Goal: Information Seeking & Learning: Learn about a topic

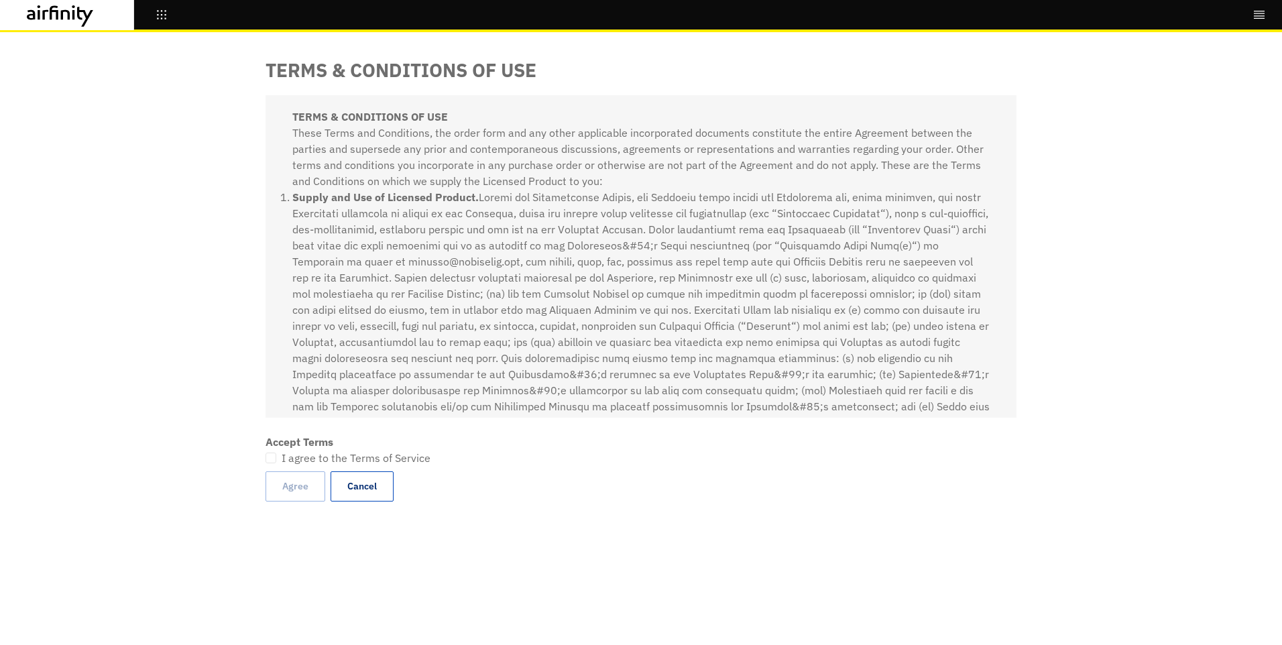
click at [591, 242] on li "Supply and Use of Licensed Product." at bounding box center [640, 414] width 697 height 451
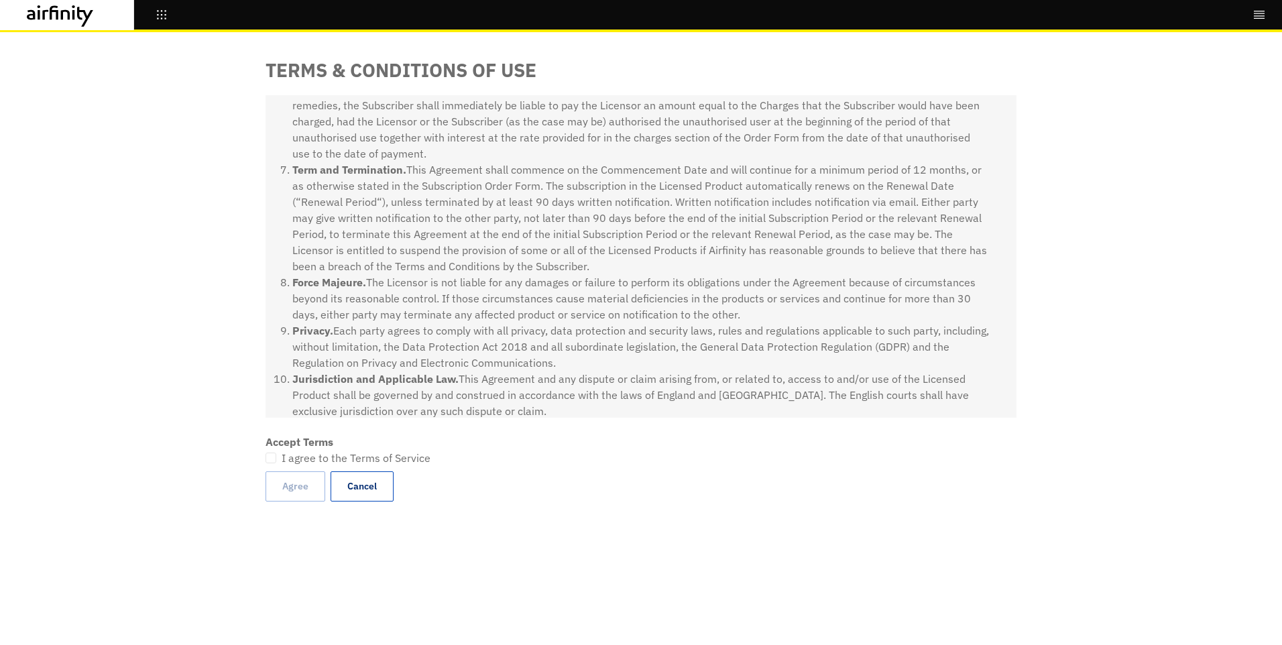
click at [700, 335] on li "Privacy. Each party agrees to comply with all privacy, data protection and secu…" at bounding box center [640, 347] width 697 height 48
click at [621, 327] on li "Privacy. Each party agrees to comply with all privacy, data protection and secu…" at bounding box center [640, 347] width 697 height 48
click at [279, 460] on label "I agree to the Terms of Service" at bounding box center [348, 458] width 165 height 16
click at [266, 458] on input "I agree to the Terms of Service" at bounding box center [265, 457] width 1 height 1
checkbox input "true"
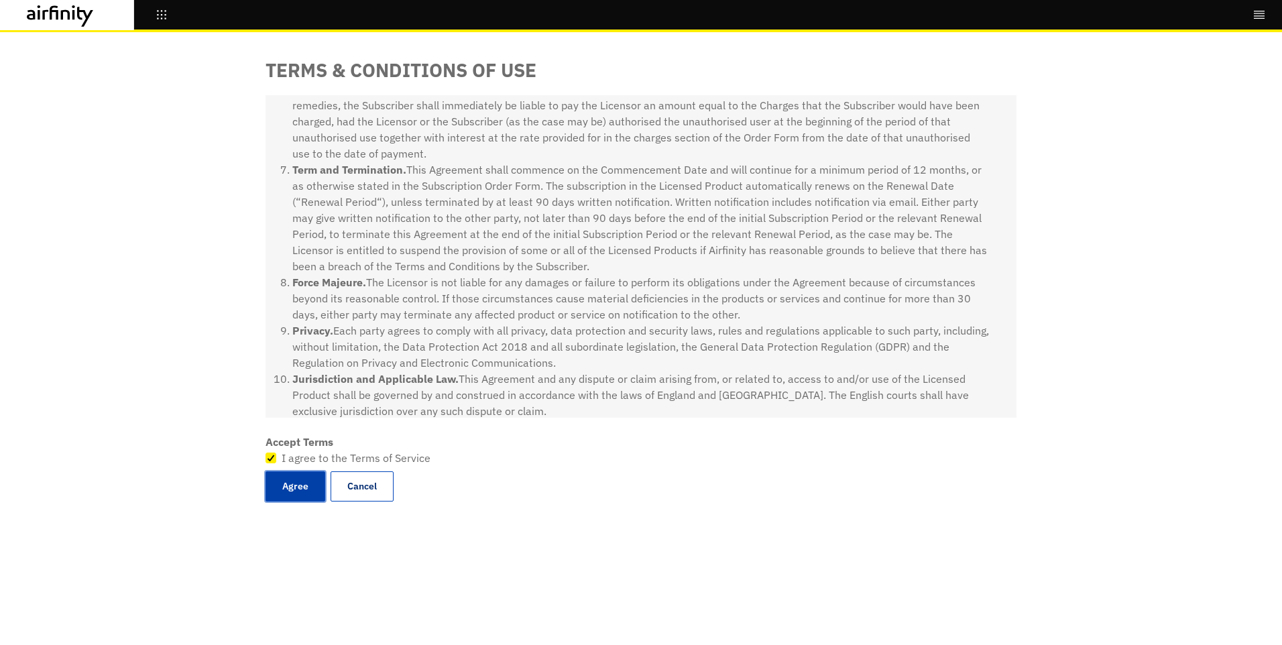
click at [294, 484] on button "Agree" at bounding box center [296, 486] width 60 height 30
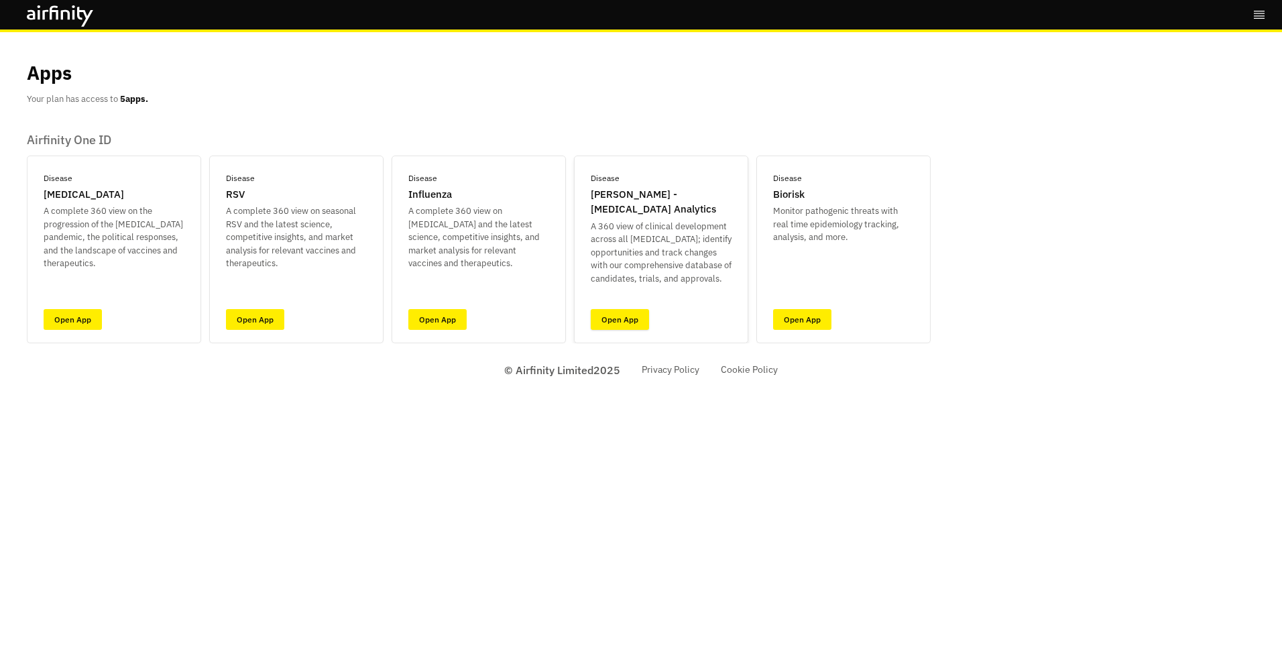
click at [616, 324] on link "Open App" at bounding box center [620, 319] width 58 height 21
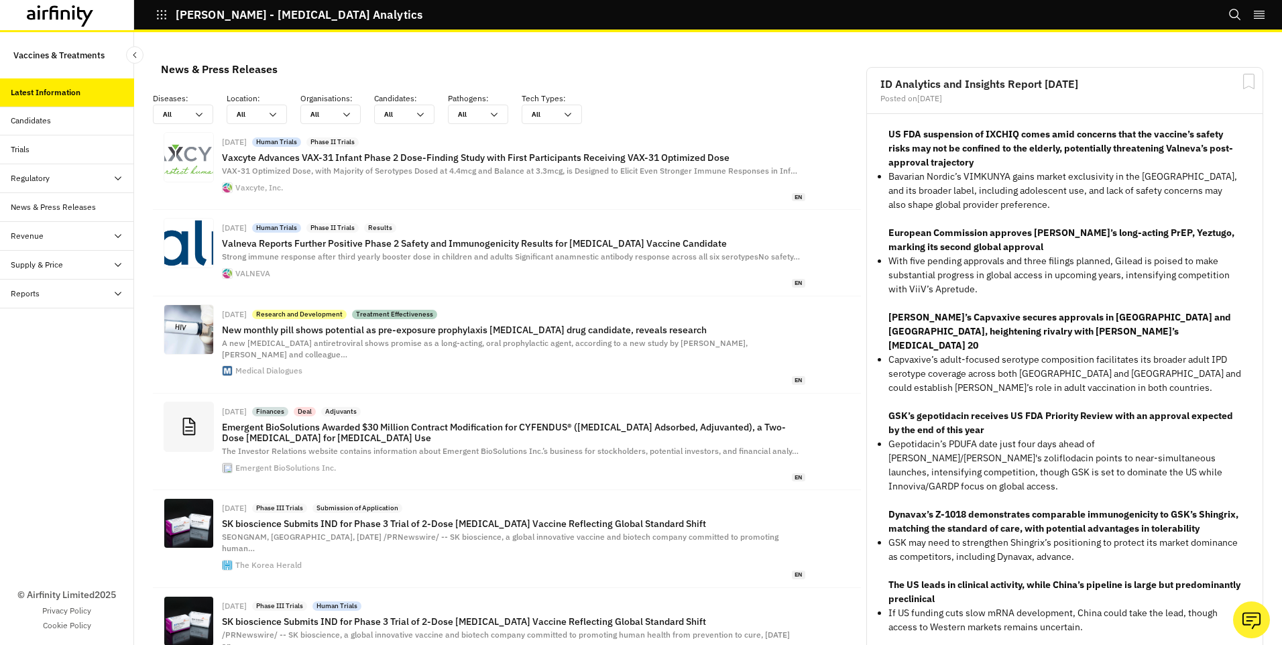
scroll to position [970, 392]
click at [200, 115] on icon at bounding box center [199, 115] width 7 height 4
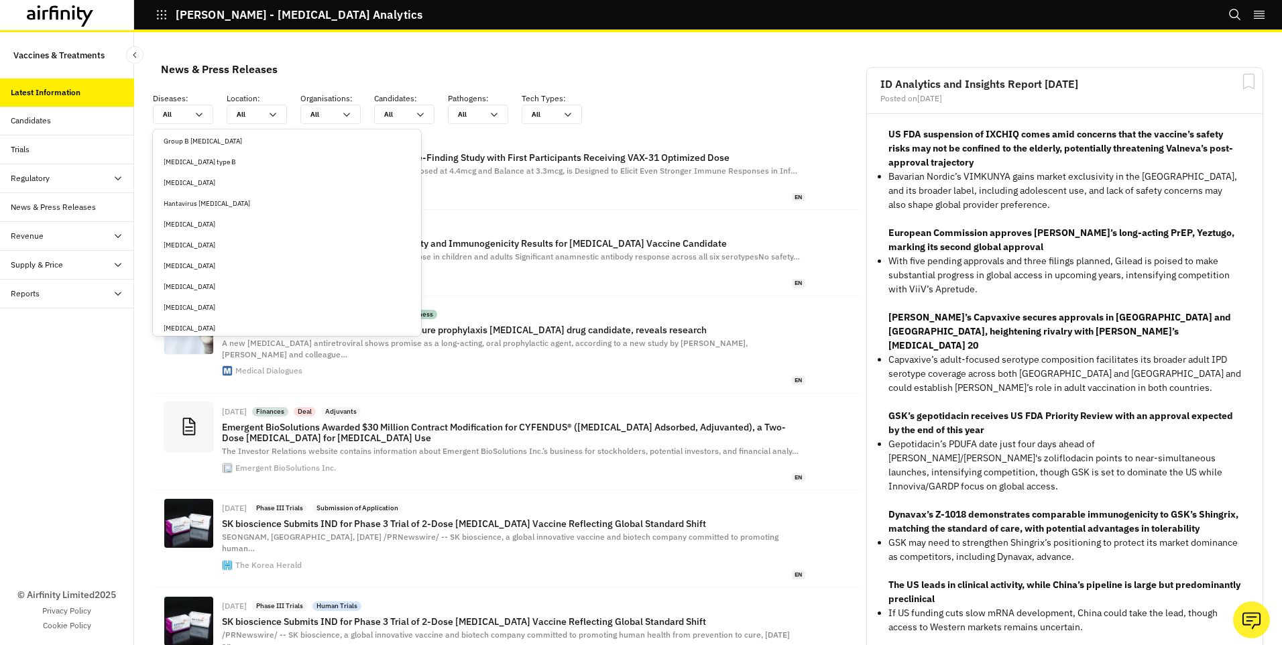
scroll to position [1480, 0]
click at [217, 305] on div "[MEDICAL_DATA] zoster/shingles" at bounding box center [287, 307] width 247 height 10
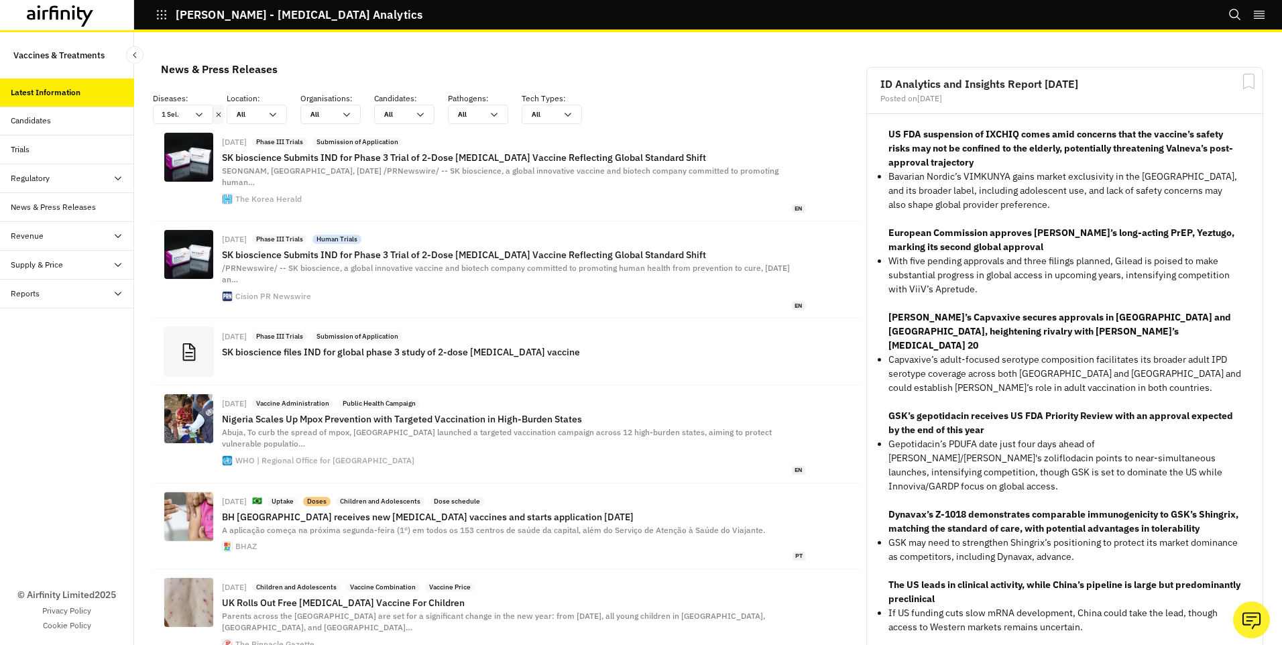
scroll to position [960, 392]
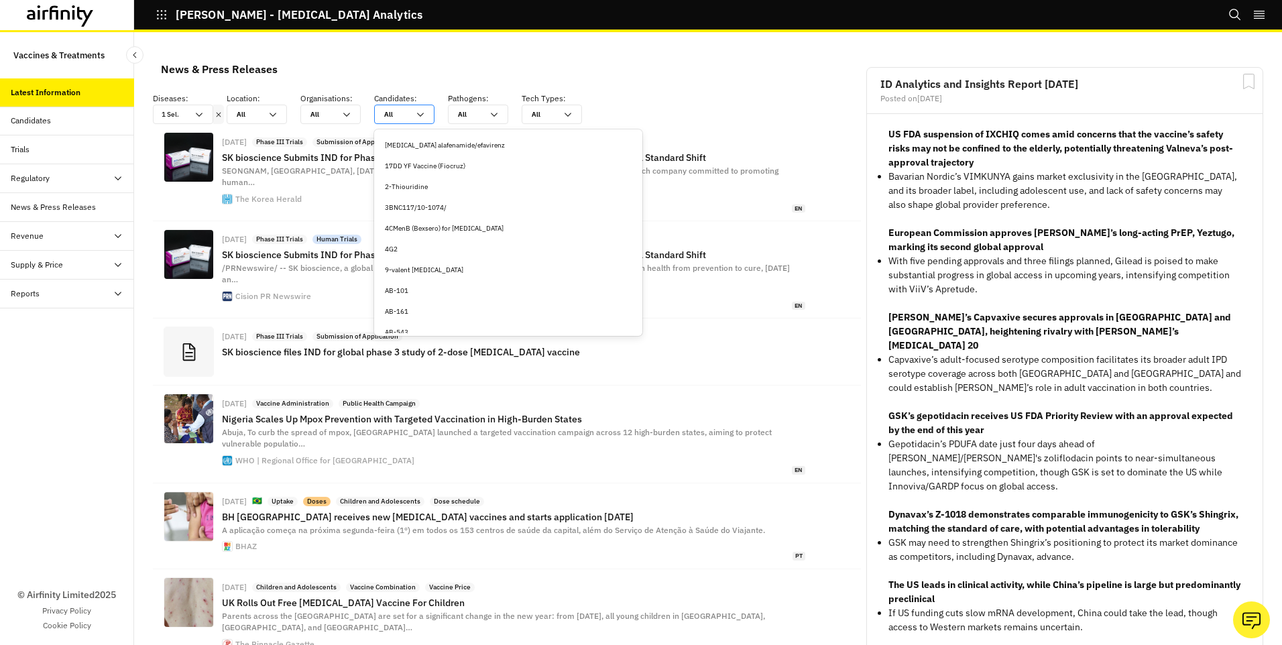
click at [424, 117] on icon at bounding box center [420, 114] width 11 height 11
click at [492, 112] on icon at bounding box center [494, 114] width 11 height 11
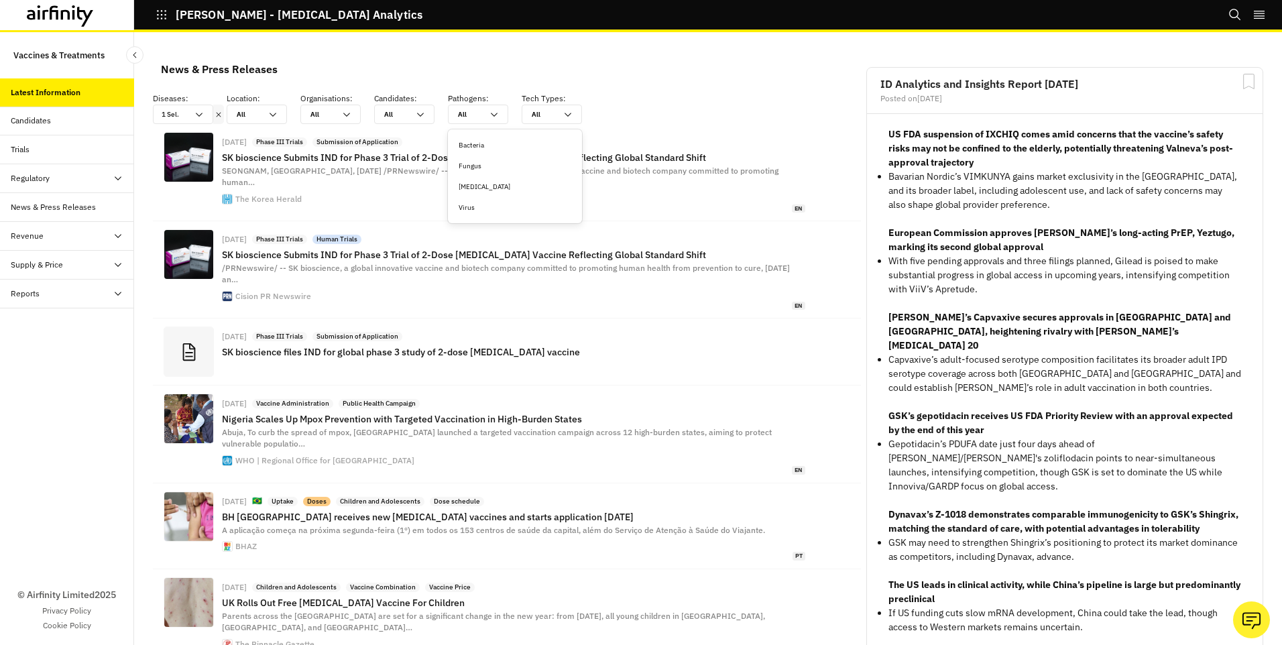
click at [469, 210] on div "Virus" at bounding box center [515, 207] width 113 height 10
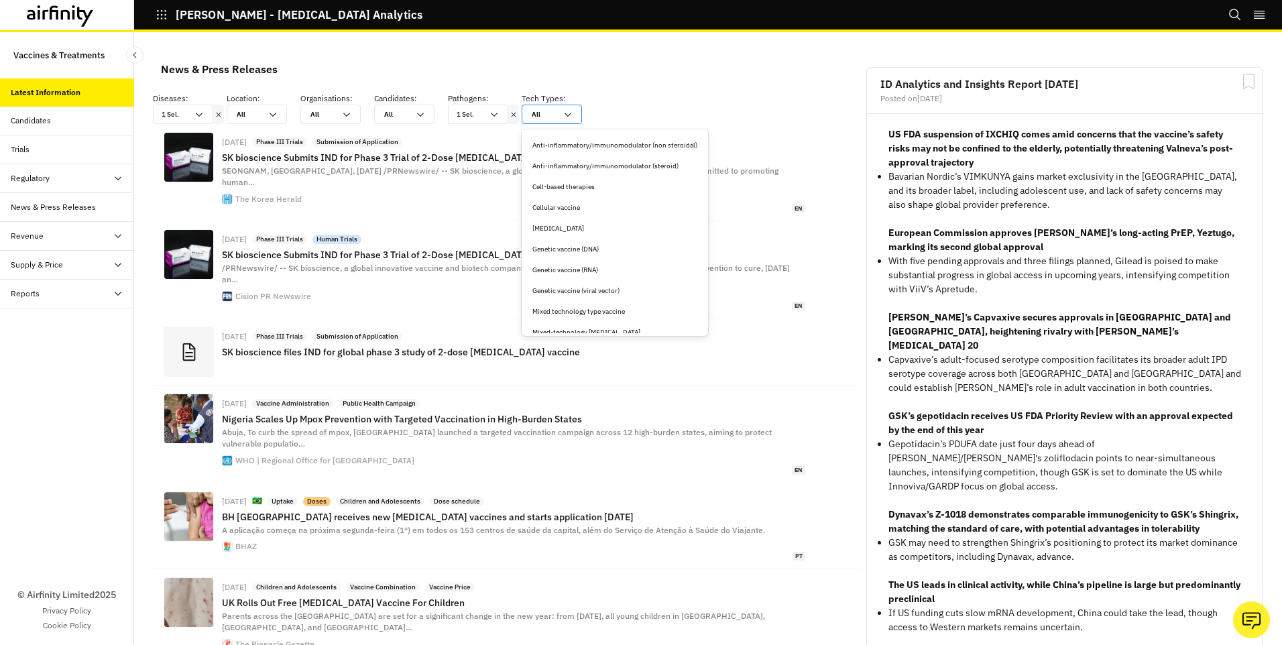
click at [566, 110] on icon at bounding box center [568, 114] width 11 height 11
click at [694, 76] on div "News & Press Releases" at bounding box center [506, 69] width 713 height 31
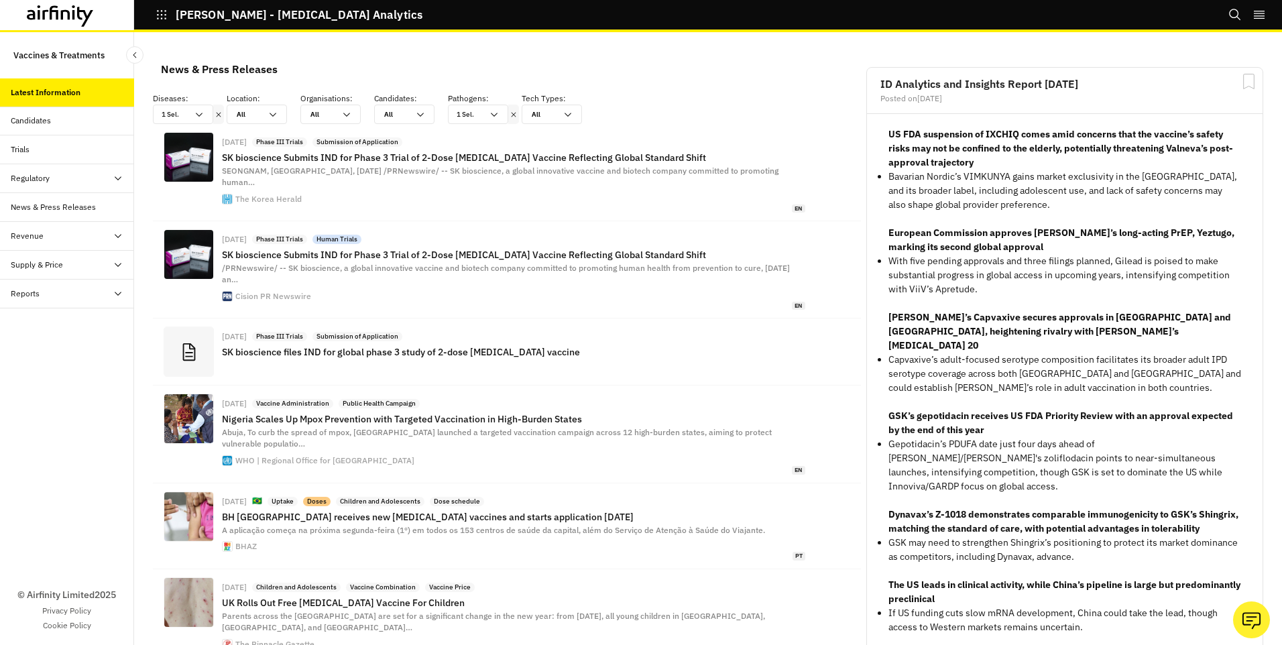
click at [39, 121] on div "Candidates" at bounding box center [31, 121] width 40 height 12
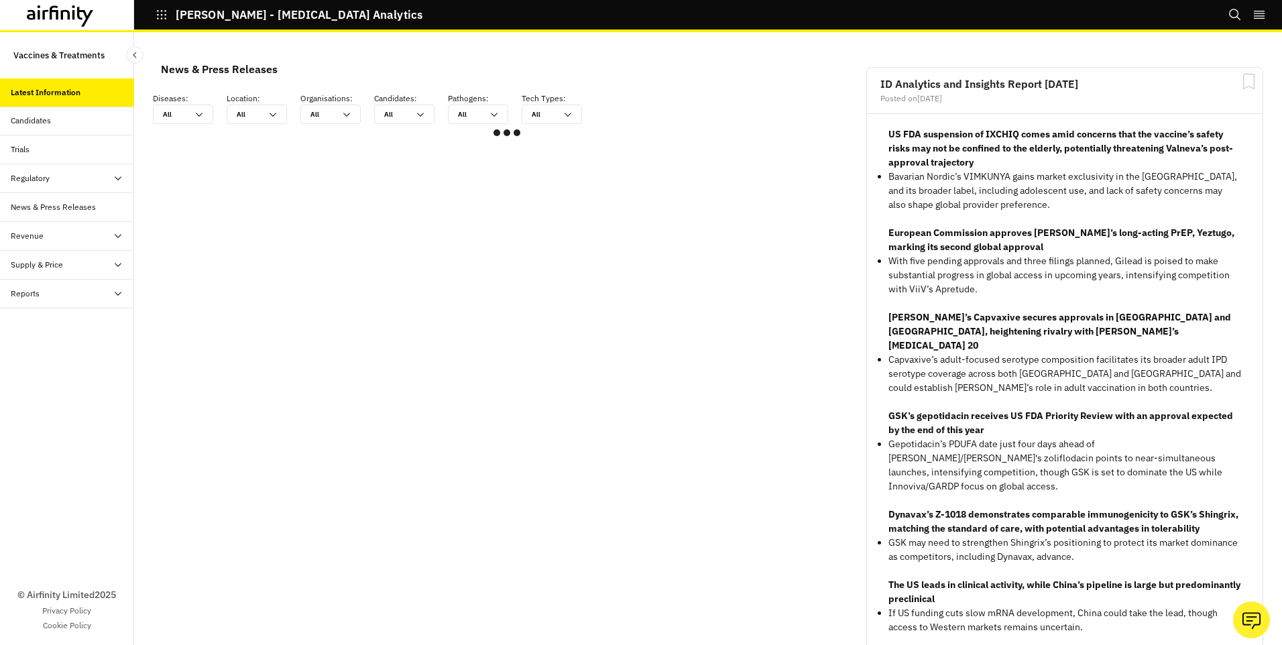
scroll to position [970, 392]
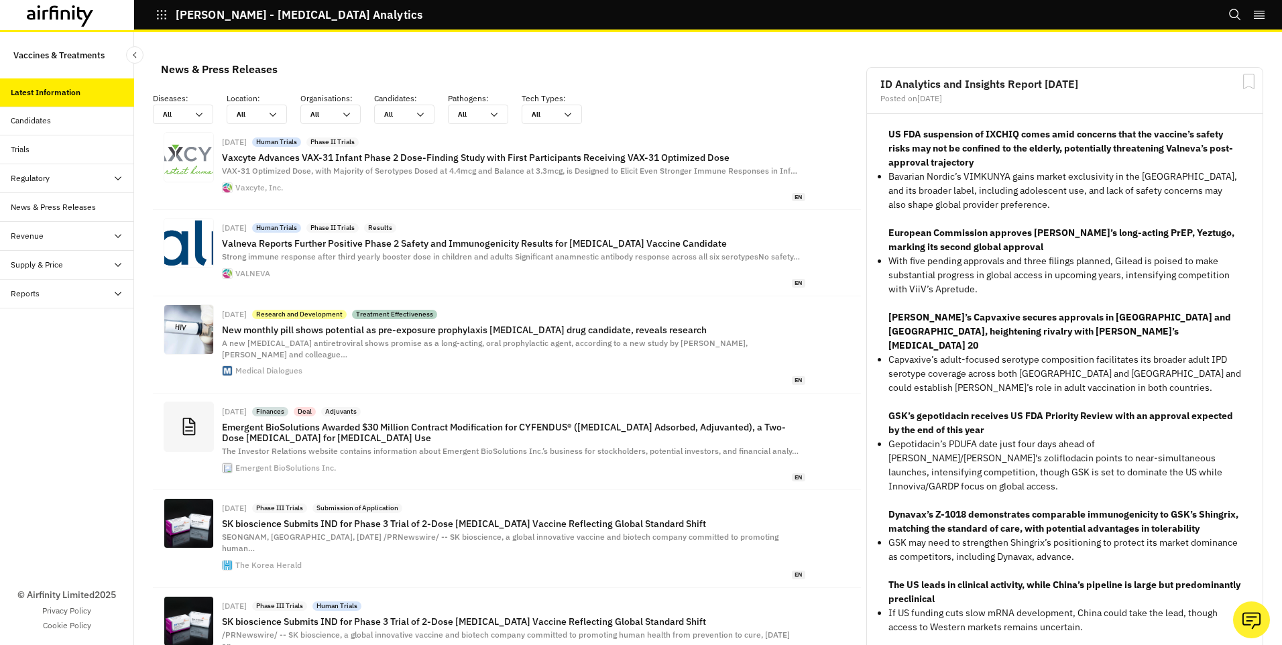
click at [44, 53] on p "Vaccines & Treatments" at bounding box center [58, 55] width 91 height 25
click at [131, 54] on icon "Close Sidebar" at bounding box center [134, 54] width 9 height 9
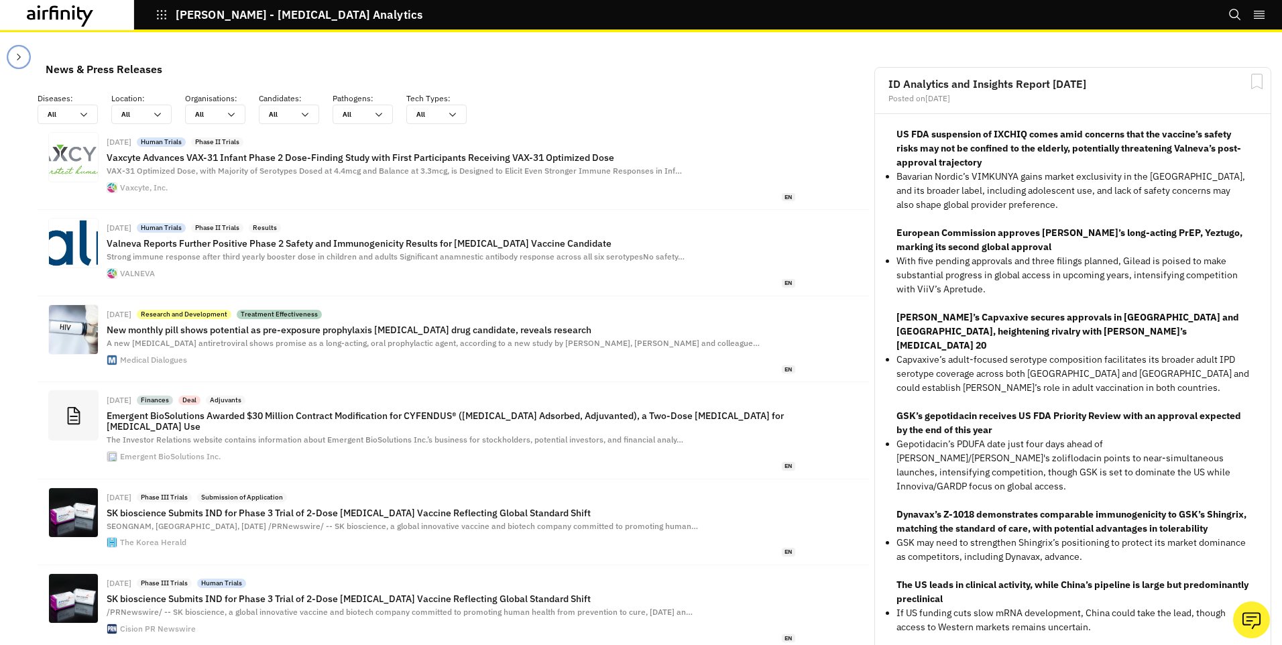
click at [19, 54] on icon "Close Sidebar" at bounding box center [18, 57] width 11 height 11
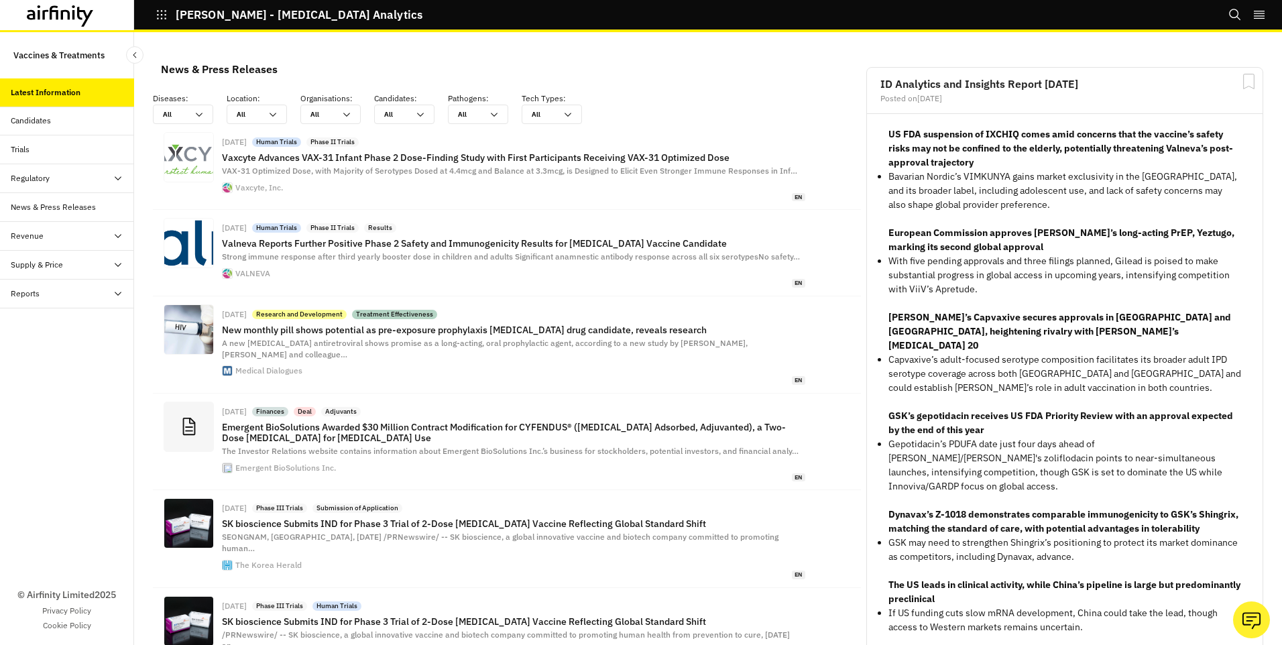
click at [75, 51] on p "Vaccines & Treatments" at bounding box center [58, 55] width 91 height 25
click at [46, 201] on div "News & Press Releases" at bounding box center [53, 207] width 85 height 12
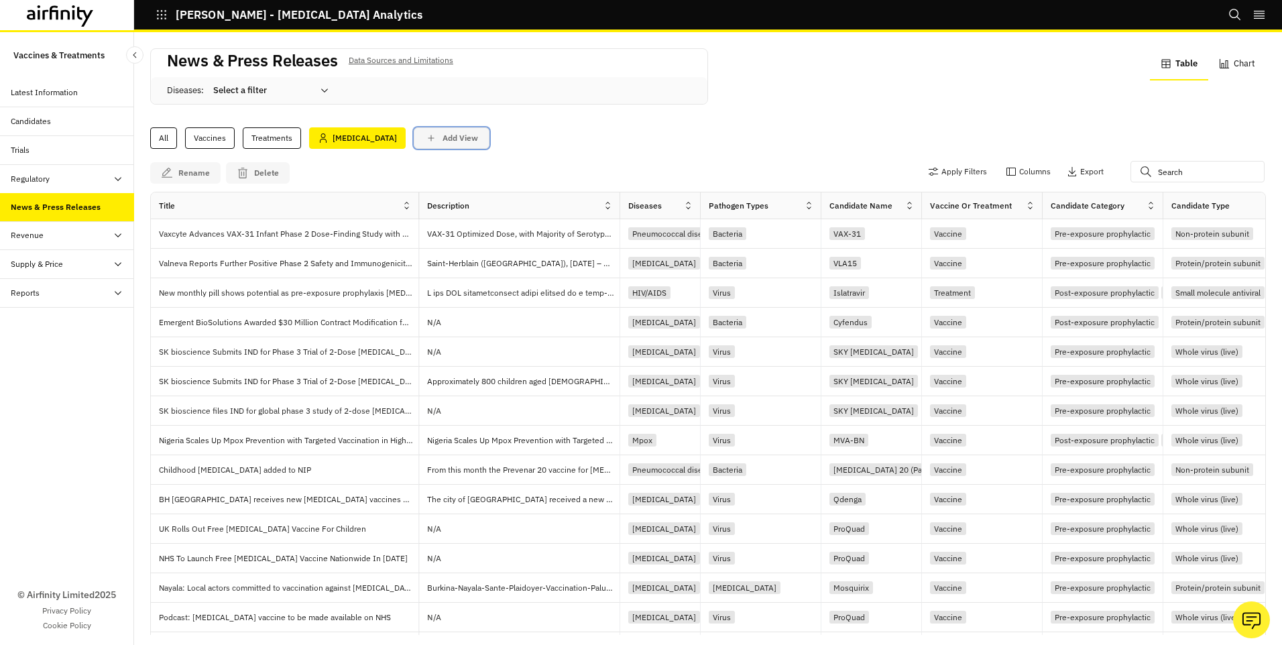
click at [425, 140] on icon "save changes" at bounding box center [431, 138] width 12 height 12
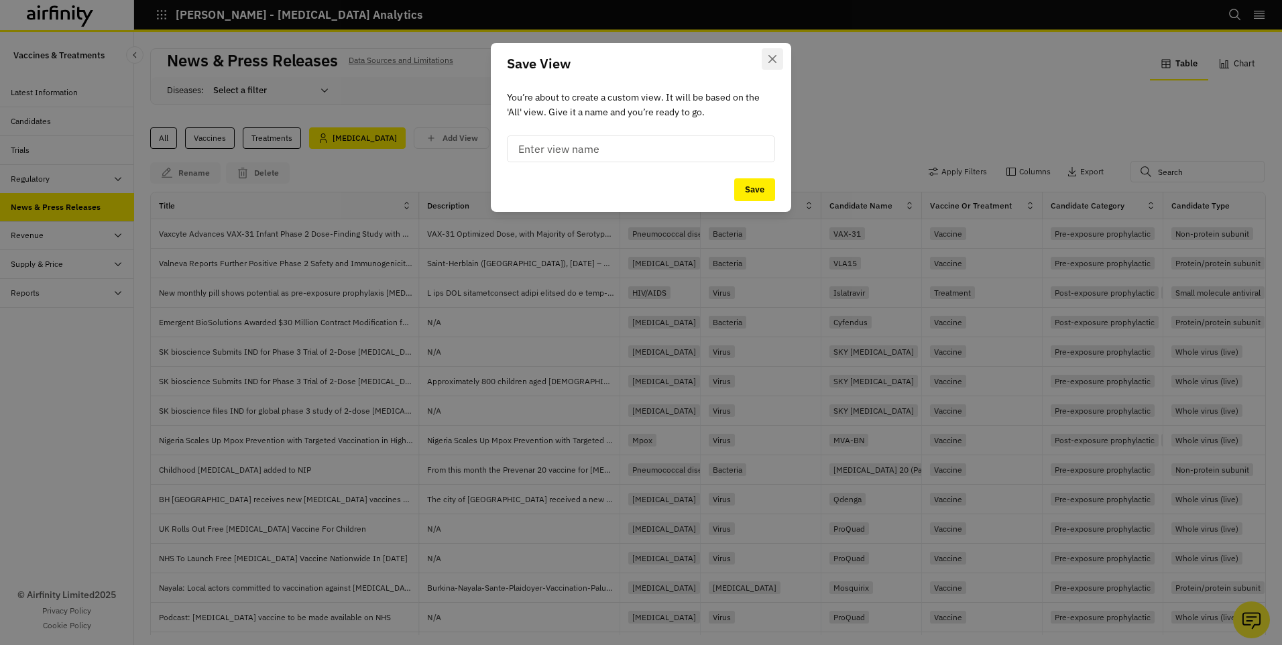
click at [773, 51] on button "Close" at bounding box center [772, 58] width 21 height 21
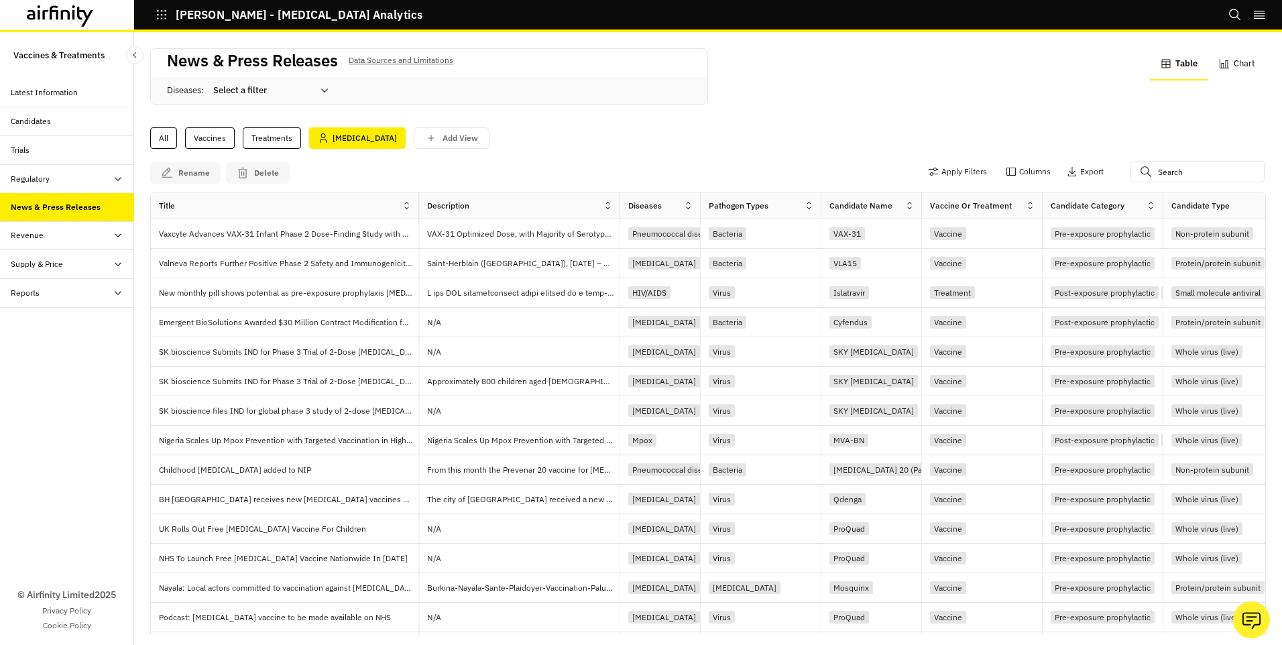
click at [325, 90] on icon at bounding box center [324, 90] width 11 height 11
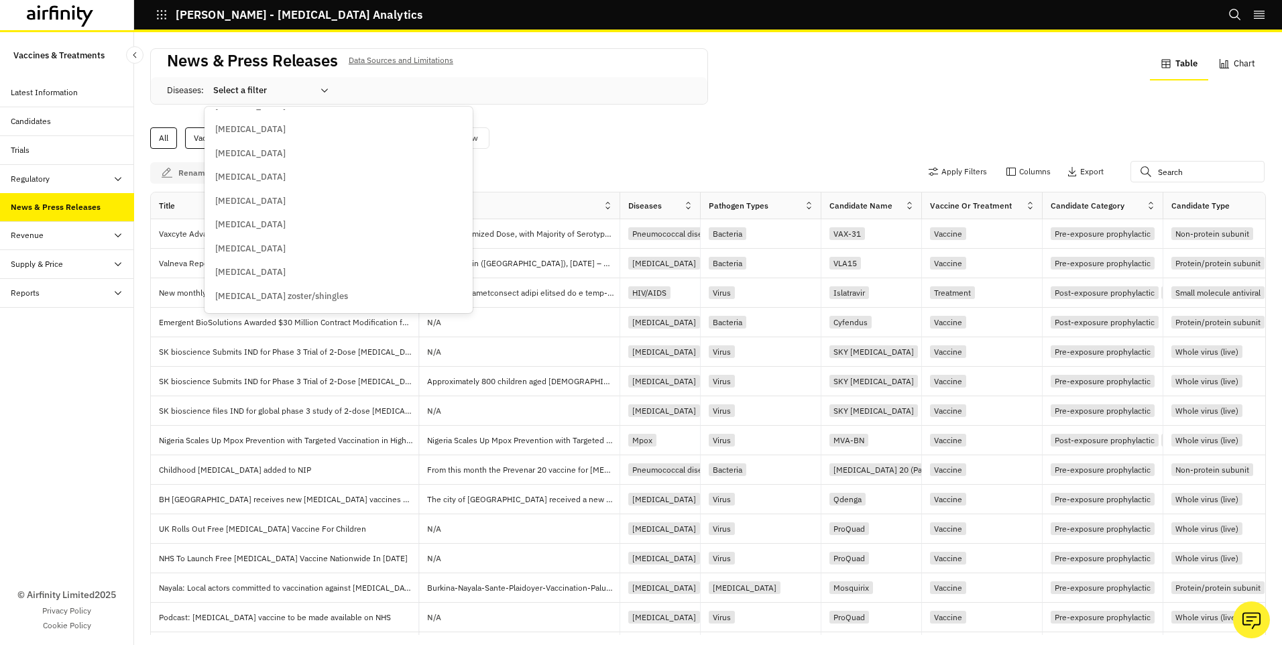
scroll to position [2063, 0]
click at [299, 274] on p "[MEDICAL_DATA] zoster/shingles" at bounding box center [281, 274] width 133 height 13
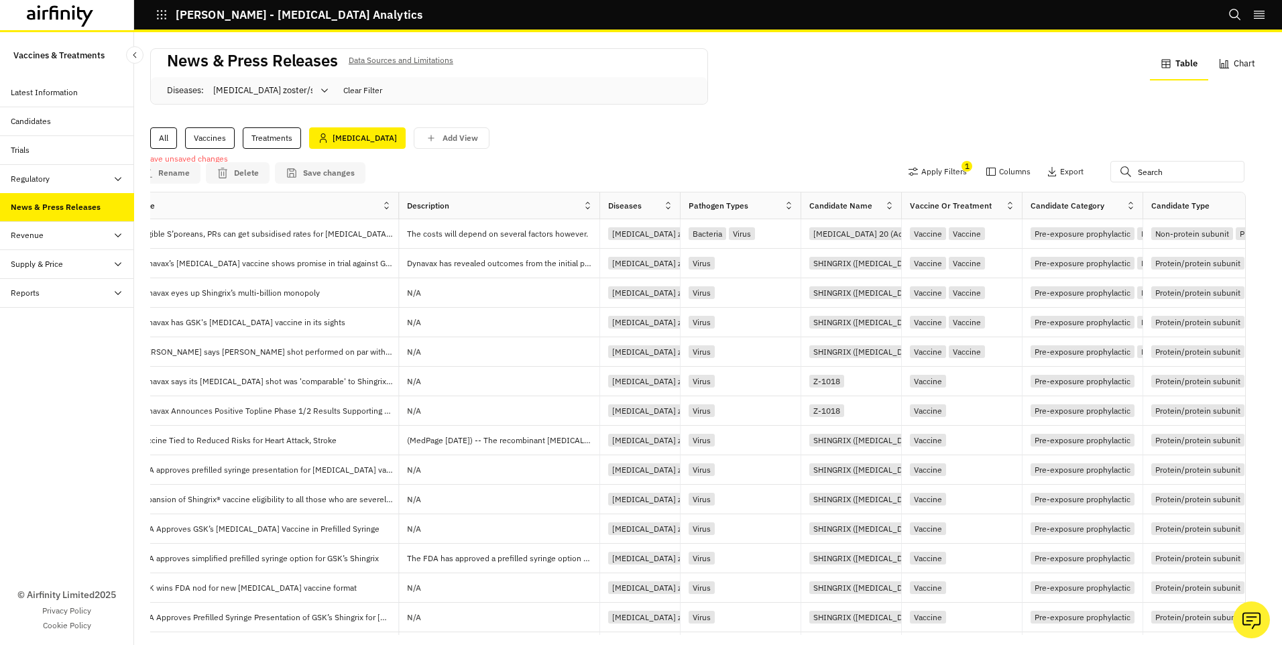
scroll to position [0, 0]
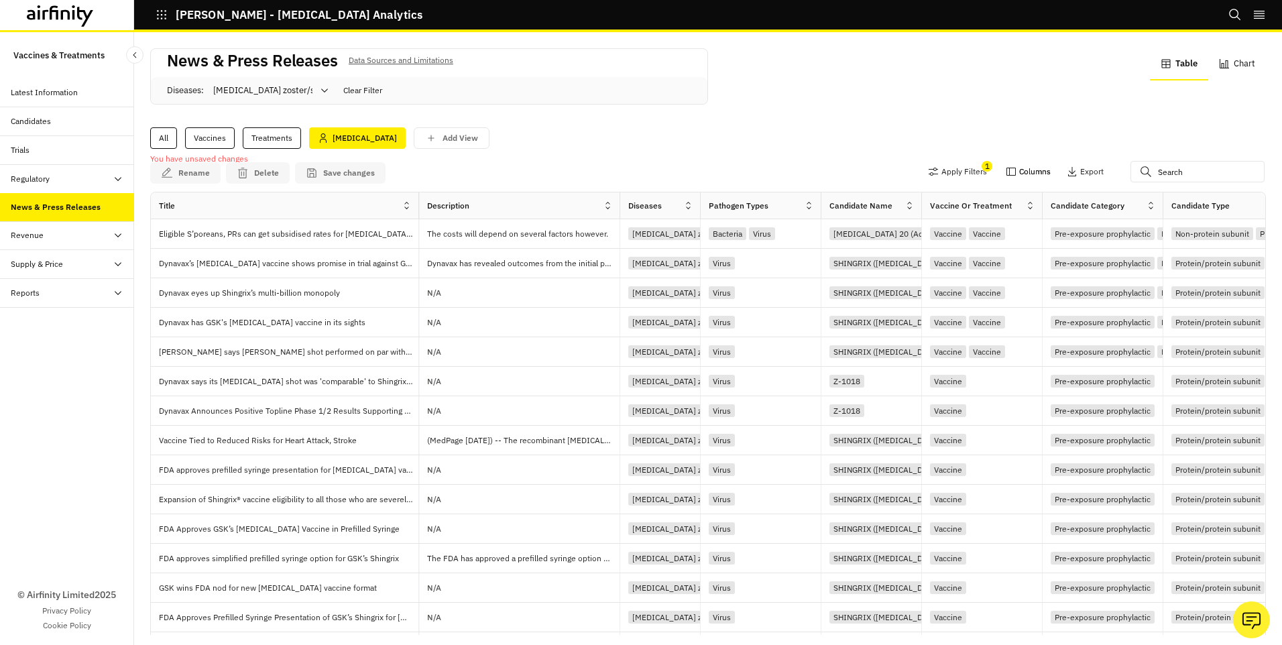
click at [1012, 170] on button "Columns" at bounding box center [1028, 171] width 45 height 21
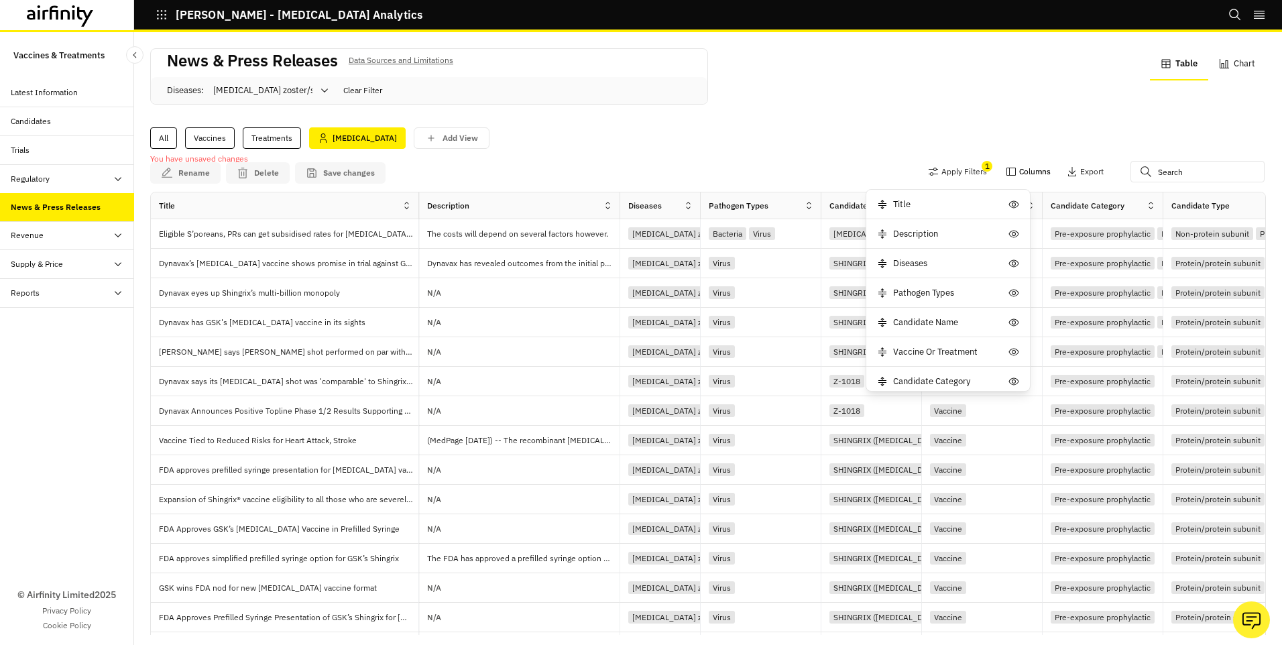
click at [1012, 170] on button "Columns" at bounding box center [1028, 171] width 45 height 21
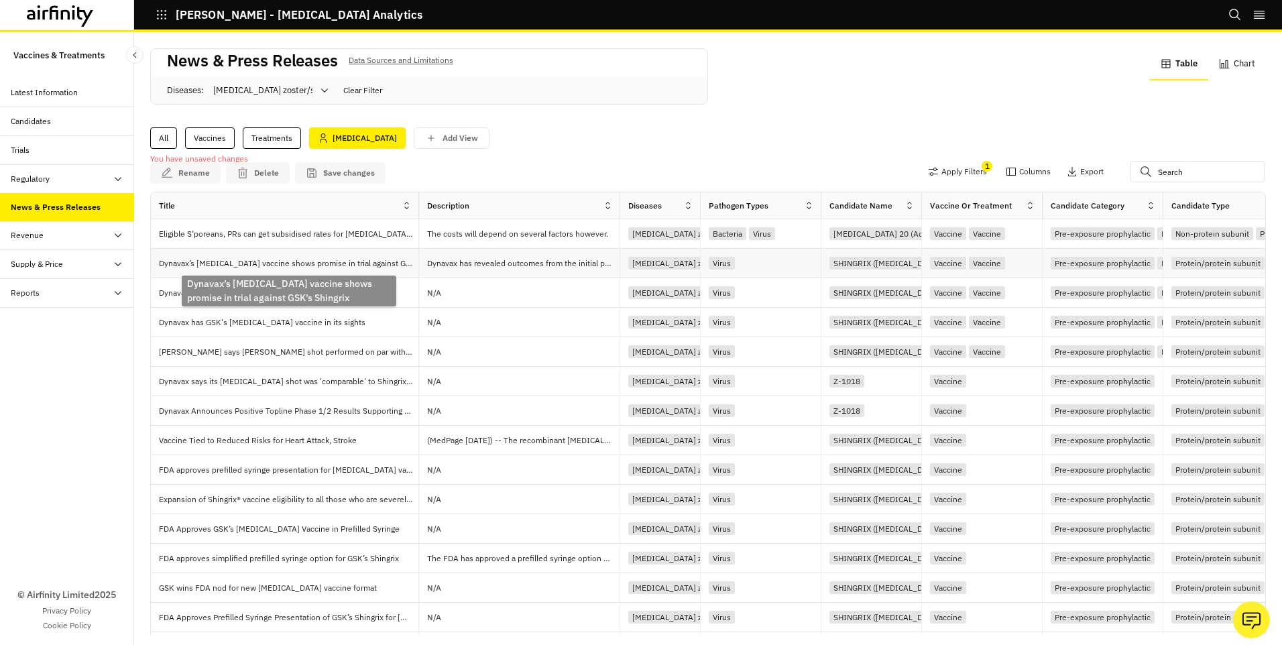
drag, startPoint x: 204, startPoint y: 262, endPoint x: 188, endPoint y: 262, distance: 16.1
click at [188, 262] on p "Dynavax’s [MEDICAL_DATA] vaccine shows promise in trial against GSK’s Shingrix" at bounding box center [288, 263] width 259 height 13
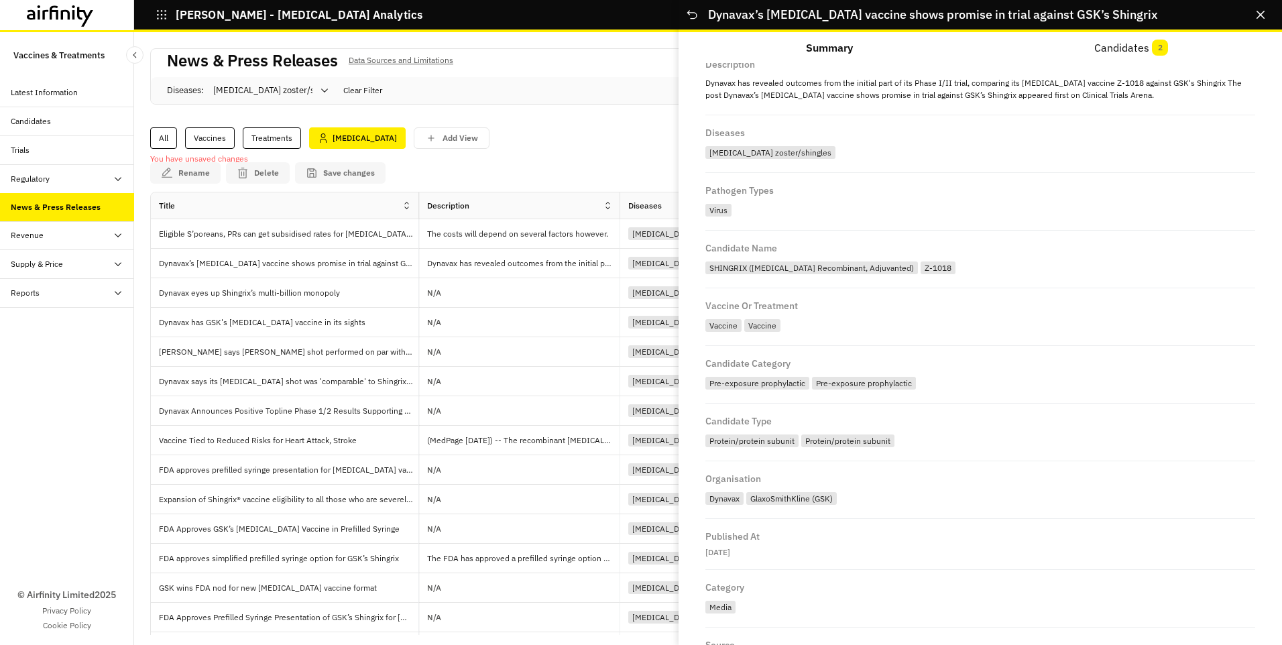
scroll to position [138, 0]
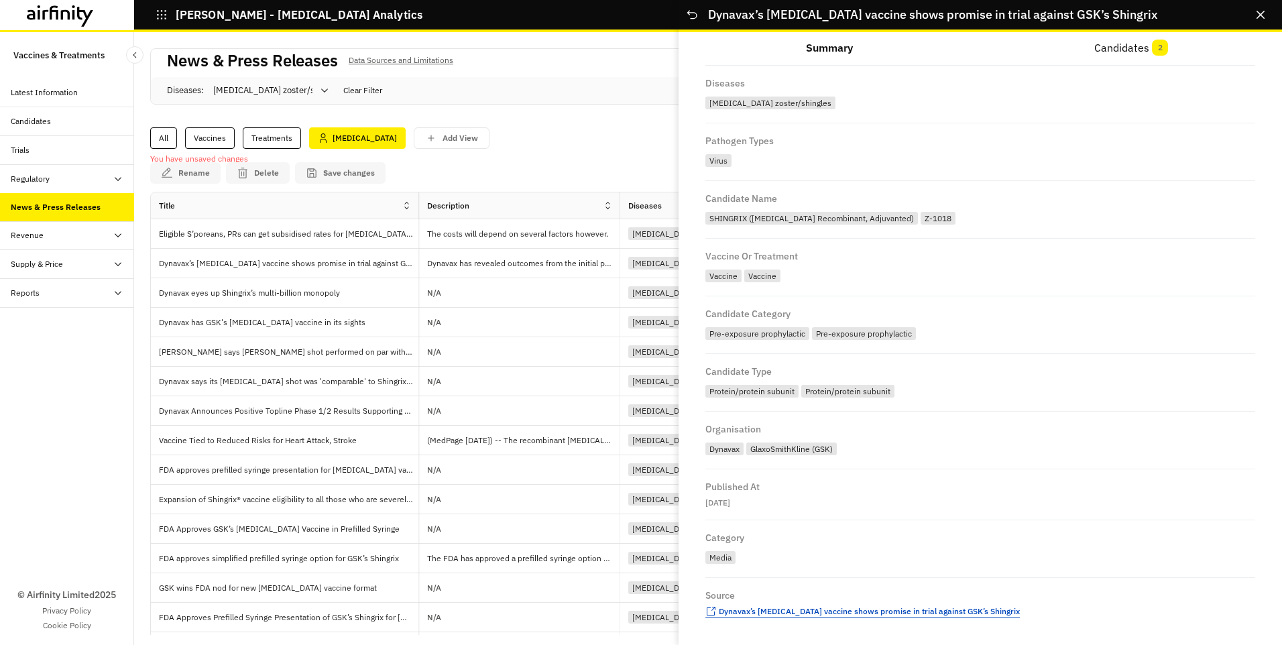
click at [804, 614] on span "Dynavax’s [MEDICAL_DATA] vaccine shows promise in trial against GSK’s Shingrix" at bounding box center [869, 611] width 301 height 10
click at [71, 443] on div "© Airfinity Limited 2025 Privacy Policy Cookie Policy" at bounding box center [67, 476] width 134 height 337
